Goal: Information Seeking & Learning: Understand process/instructions

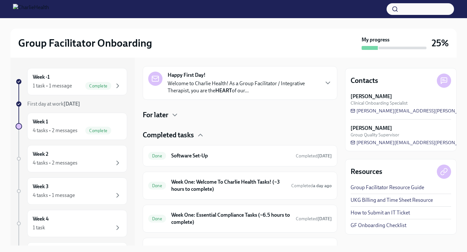
scroll to position [98, 0]
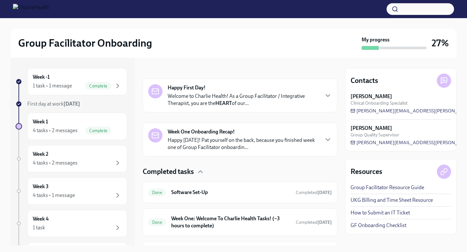
scroll to position [163, 0]
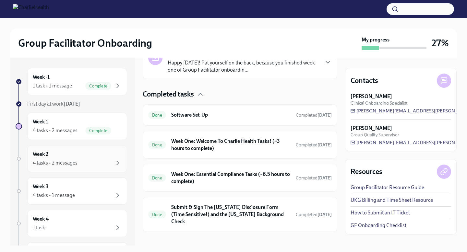
click at [101, 158] on div "Week 2 4 tasks • 2 messages" at bounding box center [77, 159] width 89 height 16
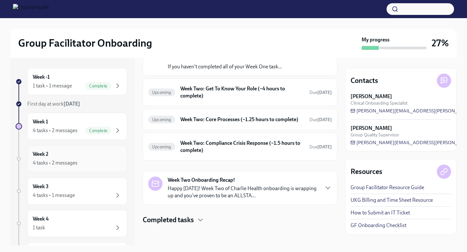
scroll to position [51, 0]
click at [195, 192] on p "Happy [DATE]! Week Two of Charlie Health onboarding is wrapping up and you've p…" at bounding box center [243, 192] width 151 height 14
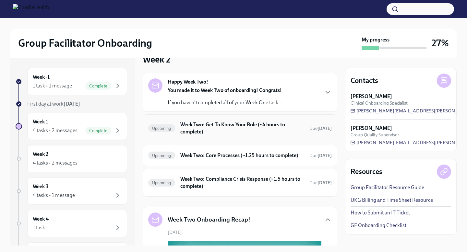
scroll to position [0, 0]
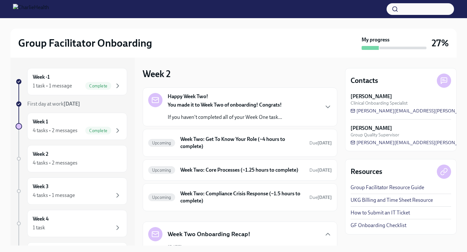
click at [311, 107] on div "Happy Week Two! You made it to Week Two of onboarding! Congrats! If you haven't…" at bounding box center [240, 107] width 184 height 28
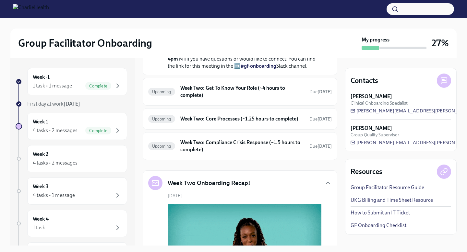
scroll to position [199, 0]
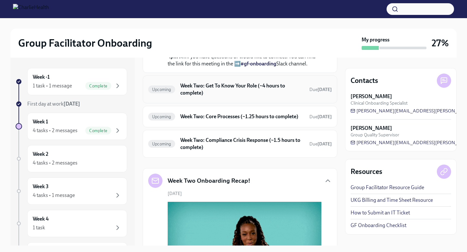
click at [252, 97] on h6 "Week Two: Get To Know Your Role (~4 hours to complete)" at bounding box center [242, 89] width 124 height 14
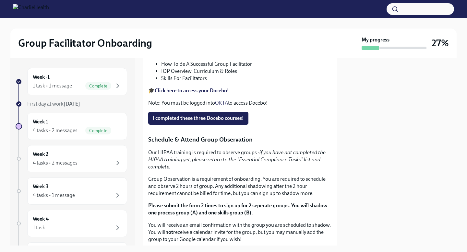
scroll to position [266, 0]
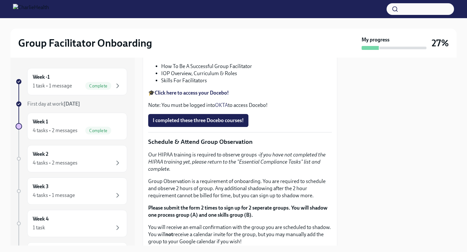
drag, startPoint x: 244, startPoint y: 163, endPoint x: 149, endPoint y: 163, distance: 95.0
click at [149, 19] on p "Feel free to schedule an optional Meet & Greet with your Clinical Onboarding Sp…" at bounding box center [240, 12] width 184 height 14
copy p "https://calendly.com/maggiegreenawalt"
click at [236, 19] on div "At this point, you might have some questions about your role, the onboarding pr…" at bounding box center [240, 2] width 184 height 34
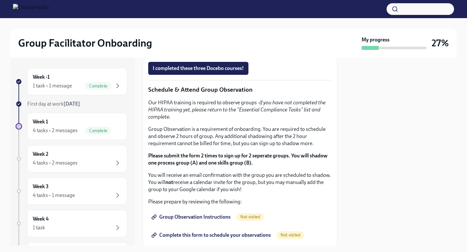
scroll to position [333, 0]
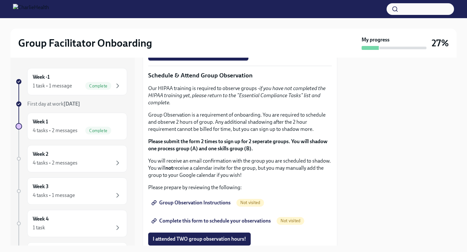
click at [188, 30] on strong "Click here to access your Docebo!" at bounding box center [192, 26] width 74 height 6
drag, startPoint x: 253, startPoint y: 137, endPoint x: 161, endPoint y: 139, distance: 91.8
click at [161, 4] on li "How To Be A Successful Group Facilitator" at bounding box center [246, -1] width 171 height 7
copy li "How To Be A Successful Group Facilitator"
click at [200, 11] on li "IOP Overview, Curriculum & Roles" at bounding box center [246, 7] width 171 height 7
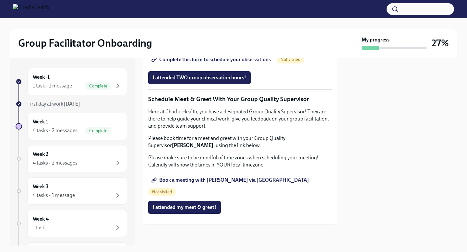
scroll to position [504, 0]
click at [206, 45] on span "Group Observation Instructions" at bounding box center [192, 41] width 78 height 6
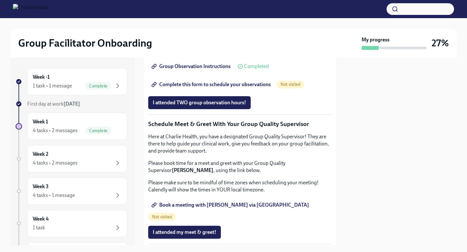
scroll to position [473, 0]
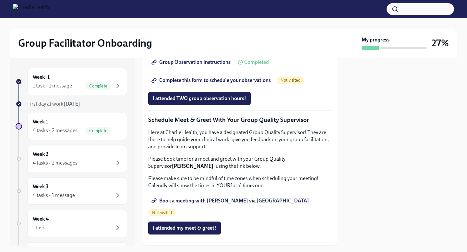
click at [205, 84] on span "Complete this form to schedule your observations" at bounding box center [212, 80] width 118 height 6
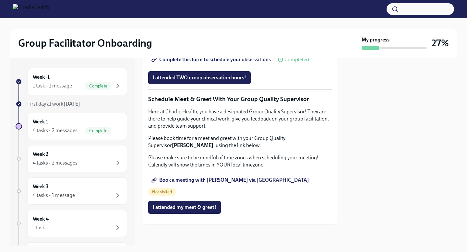
scroll to position [0, 0]
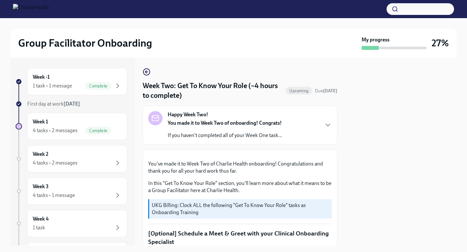
click at [312, 127] on div "Happy Week Two! You made it to Week Two of onboarding! Congrats! If you haven't…" at bounding box center [240, 125] width 184 height 28
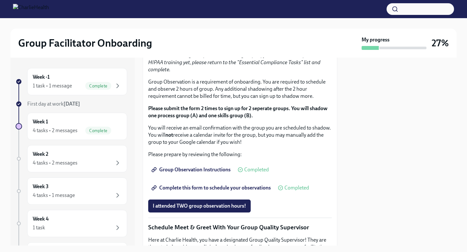
scroll to position [504, 0]
